Goal: Obtain resource: Download file/media

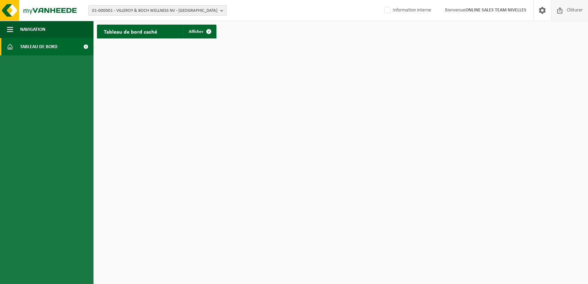
click at [570, 11] on span "Clôturer" at bounding box center [574, 10] width 19 height 20
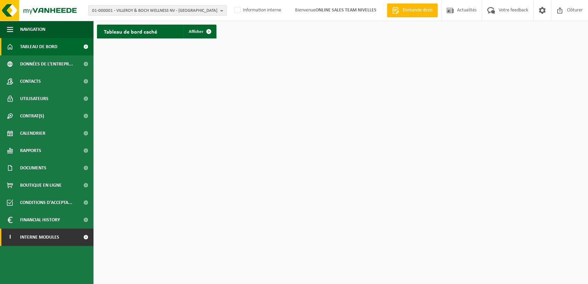
click at [87, 240] on span at bounding box center [86, 236] width 16 height 17
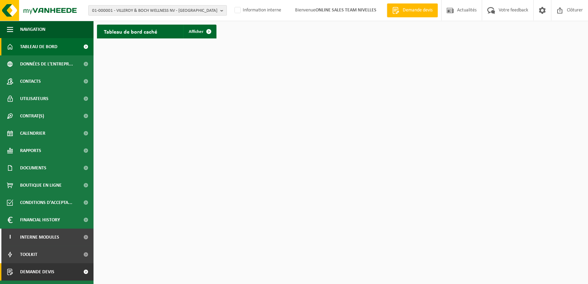
click at [84, 270] on span at bounding box center [86, 271] width 16 height 17
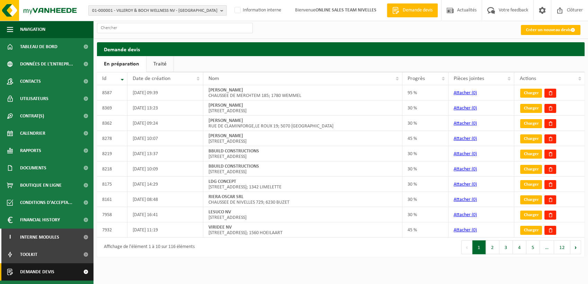
drag, startPoint x: 83, startPoint y: 273, endPoint x: 84, endPoint y: 267, distance: 6.0
click at [83, 273] on span at bounding box center [86, 271] width 16 height 17
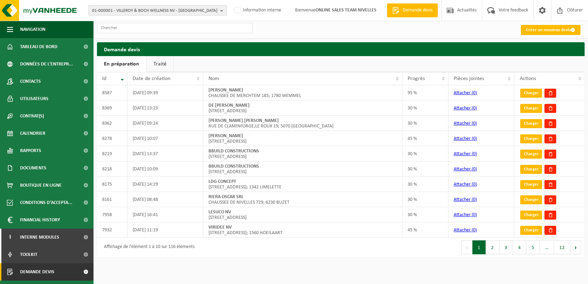
click at [162, 12] on span "01-000001 - VILLEROY & BOCH WELLNESS NV - [GEOGRAPHIC_DATA]" at bounding box center [154, 11] width 125 height 10
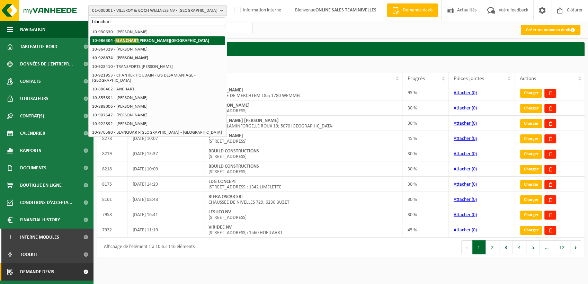
type input "blanchart"
click at [147, 39] on strong "10-986304 - BLANCHART BASTIEN - BRAINE-LE-CHÂTEAU" at bounding box center [150, 40] width 117 height 5
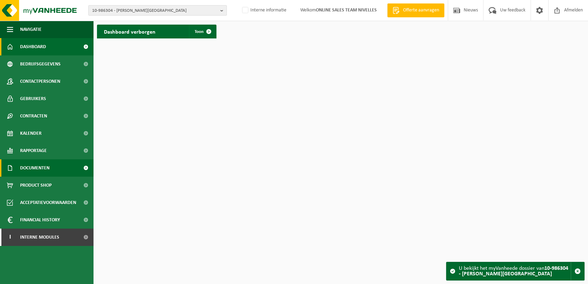
click at [78, 169] on span at bounding box center [86, 167] width 16 height 17
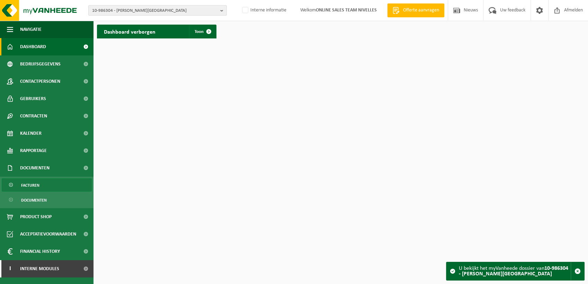
click at [36, 186] on span "Facturen" at bounding box center [30, 185] width 18 height 13
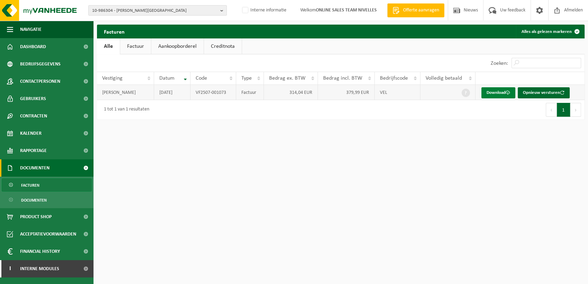
click at [489, 88] on link "Download" at bounding box center [498, 92] width 34 height 11
